Goal: Check status

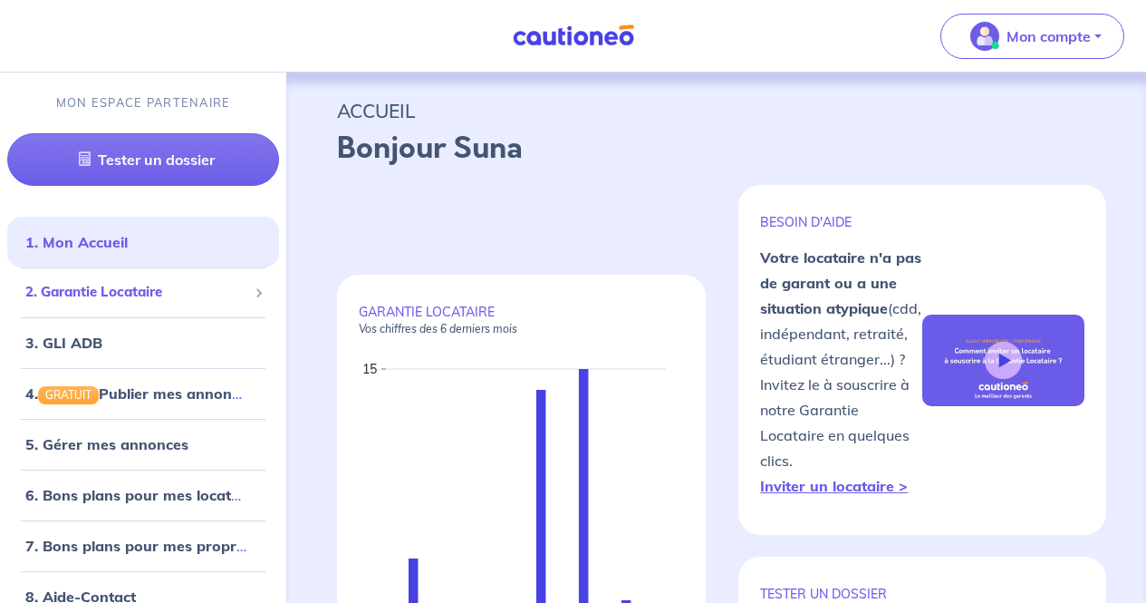
click at [198, 305] on div "2. Garantie Locataire" at bounding box center [143, 292] width 272 height 35
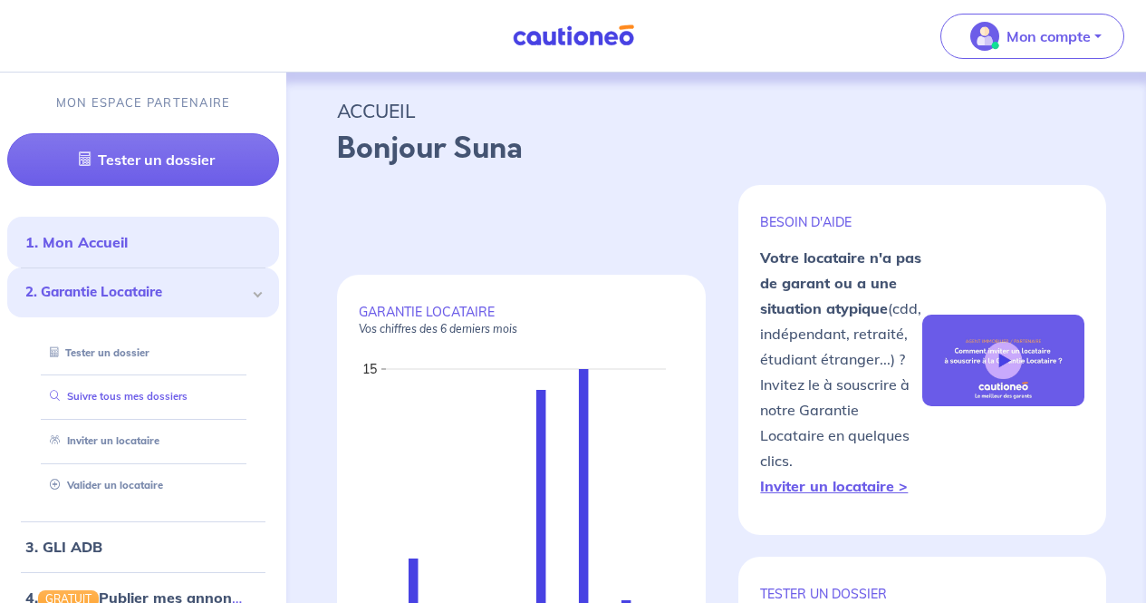
click at [180, 396] on link "Suivre tous mes dossiers" at bounding box center [115, 396] width 145 height 13
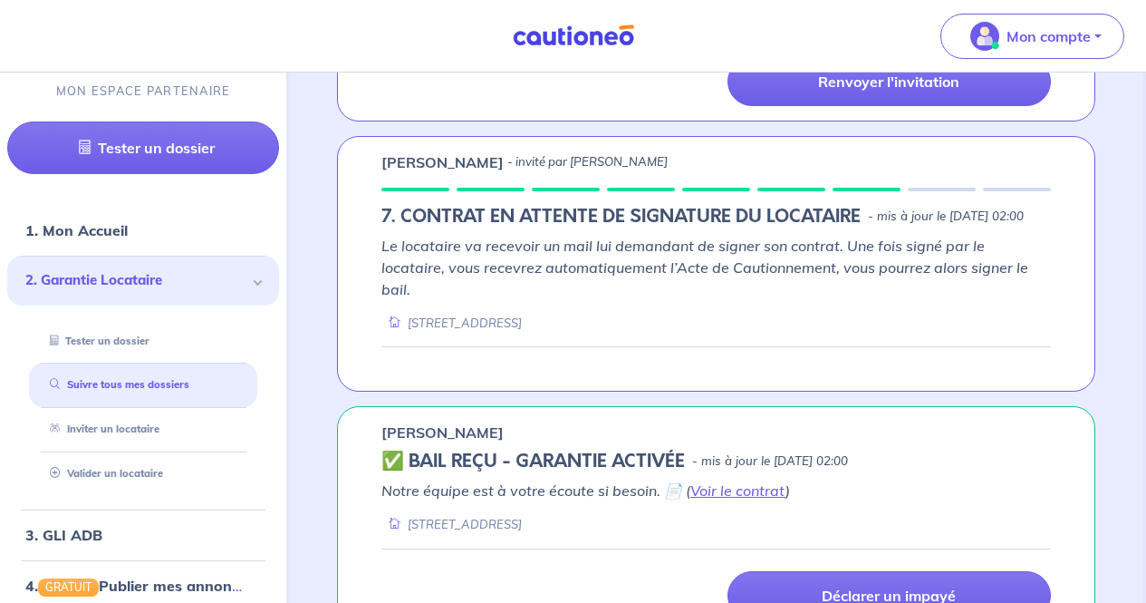
scroll to position [10447, 0]
